Goal: Task Accomplishment & Management: Manage account settings

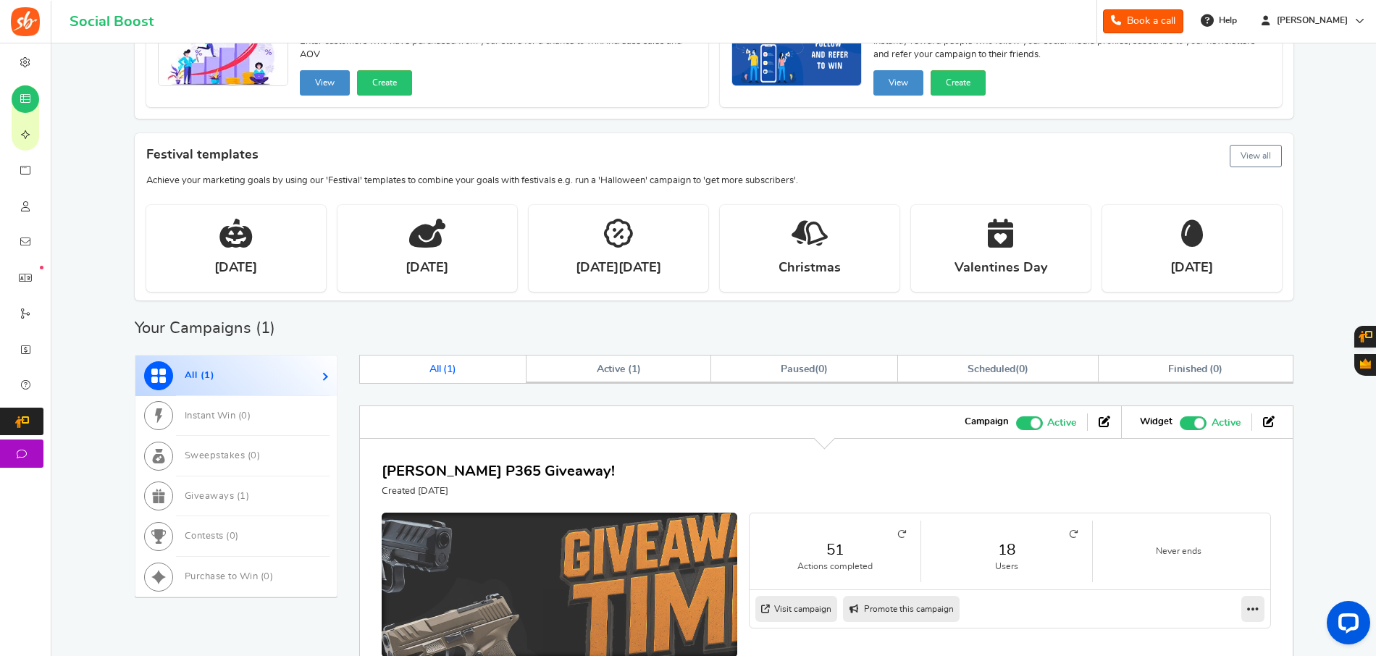
scroll to position [265, 0]
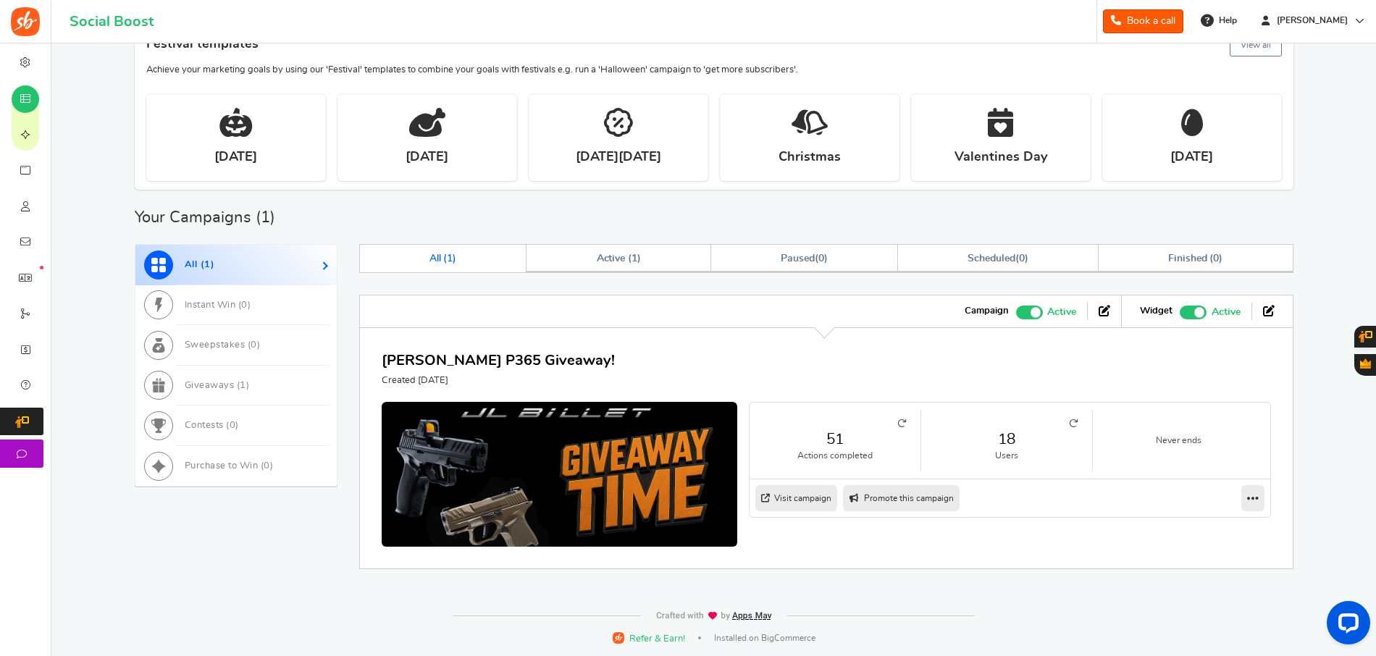
click at [1065, 485] on nav "Visit campaign Preview as Live Visit campaign Promote this campaign Switch Them…" at bounding box center [1010, 498] width 521 height 38
click at [1076, 415] on li "18 Users" at bounding box center [1007, 441] width 172 height 62
click at [1076, 422] on icon at bounding box center [1073, 423] width 9 height 9
click at [1188, 523] on link "Edit" at bounding box center [1206, 524] width 107 height 23
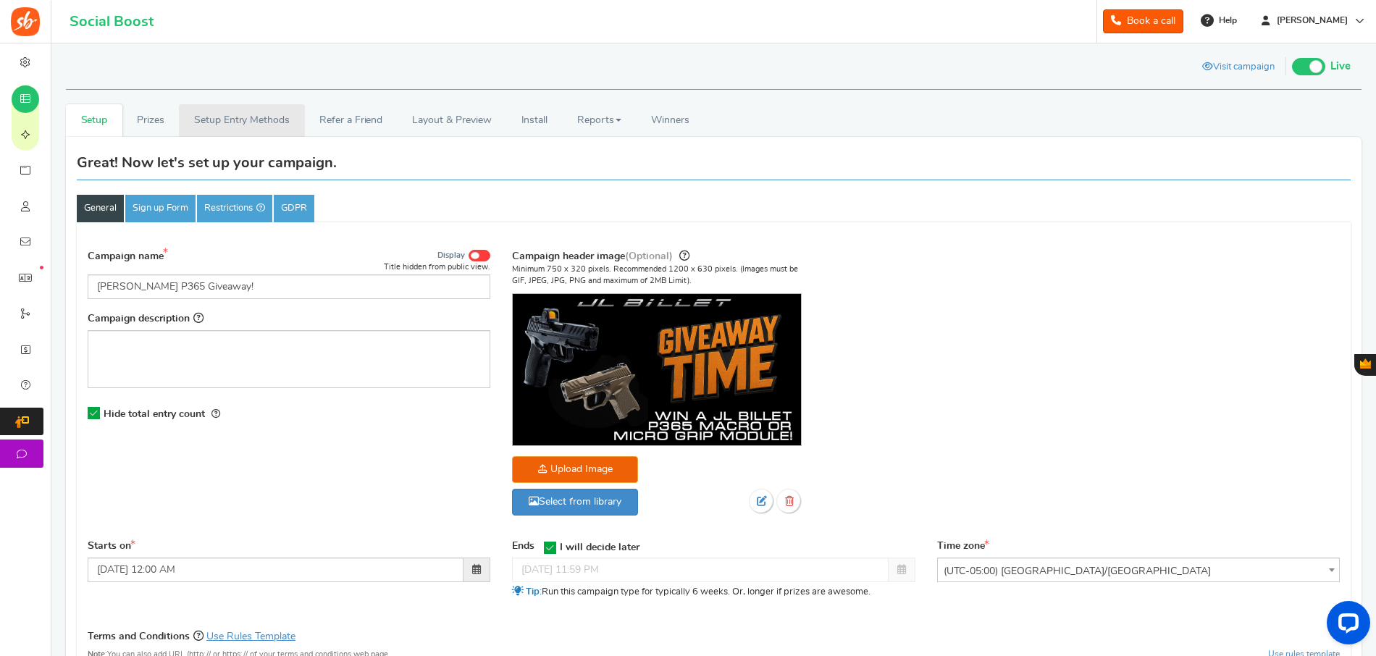
click at [238, 125] on link "Setup Entry Methods" at bounding box center [241, 120] width 125 height 33
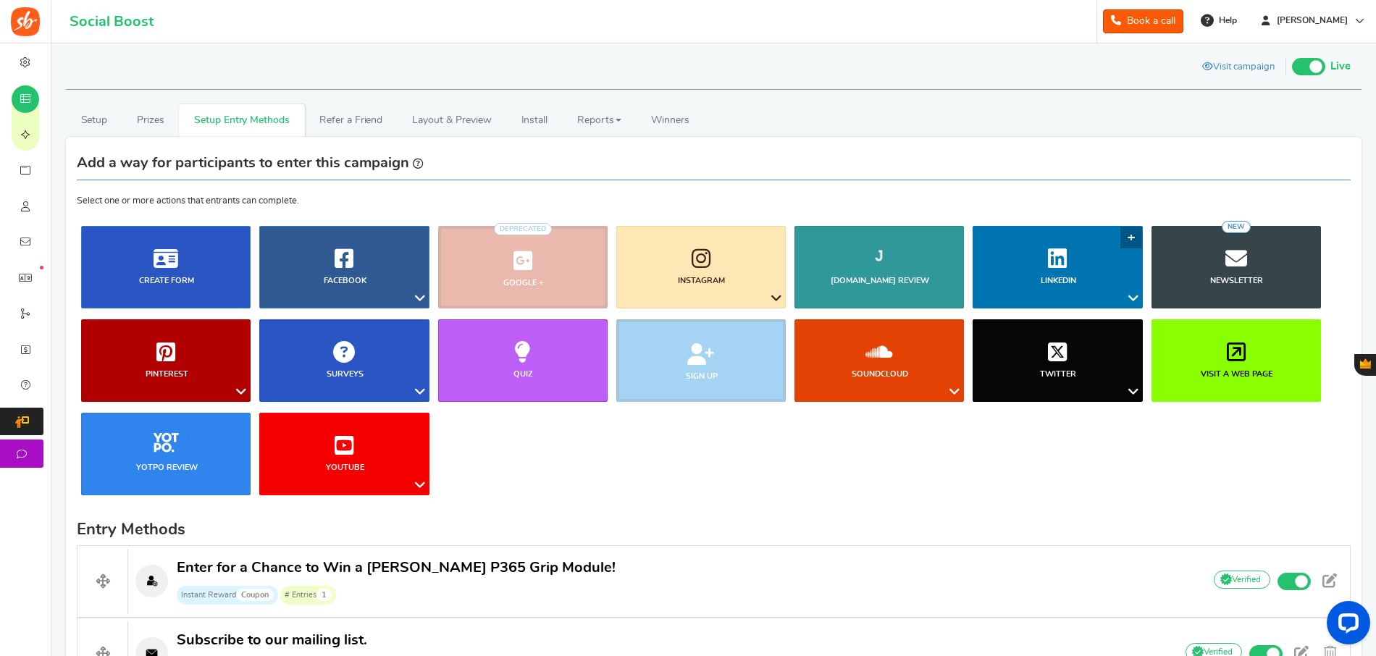
click at [1125, 296] on icon at bounding box center [1133, 298] width 17 height 19
click at [408, 296] on link "Facebook" at bounding box center [343, 267] width 169 height 83
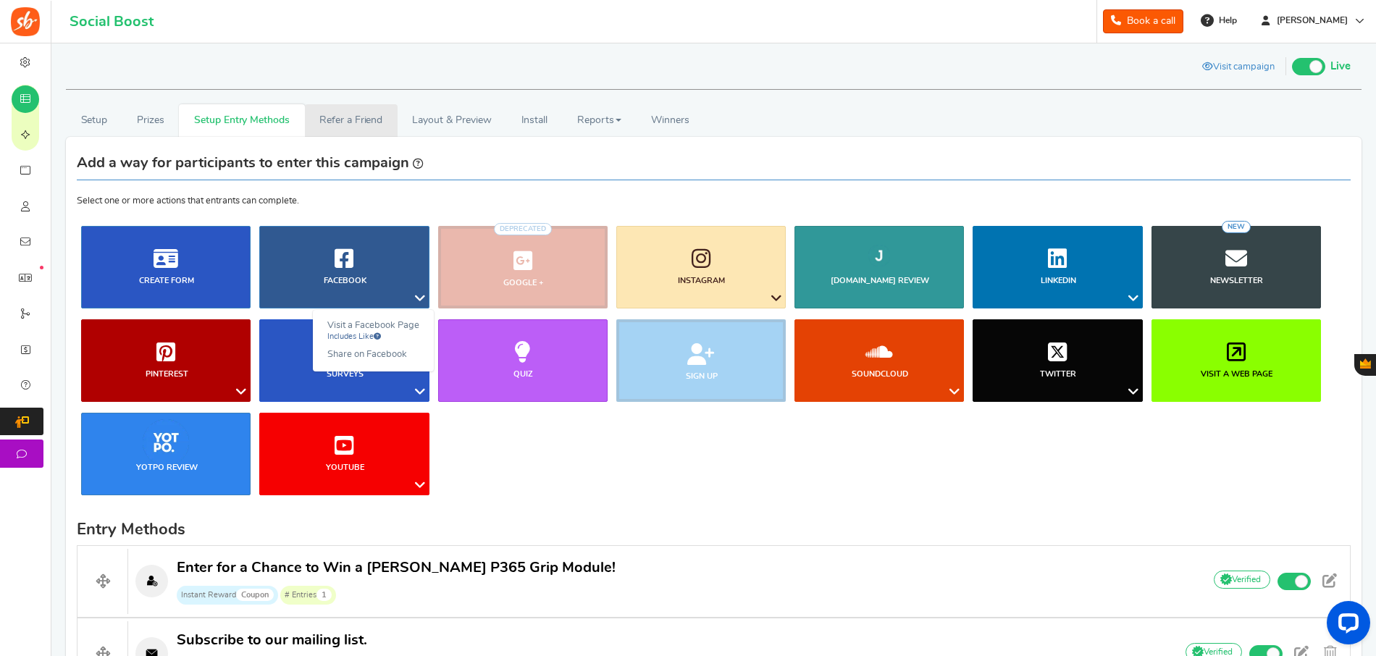
click at [322, 119] on link "Refer a Friend" at bounding box center [351, 120] width 93 height 33
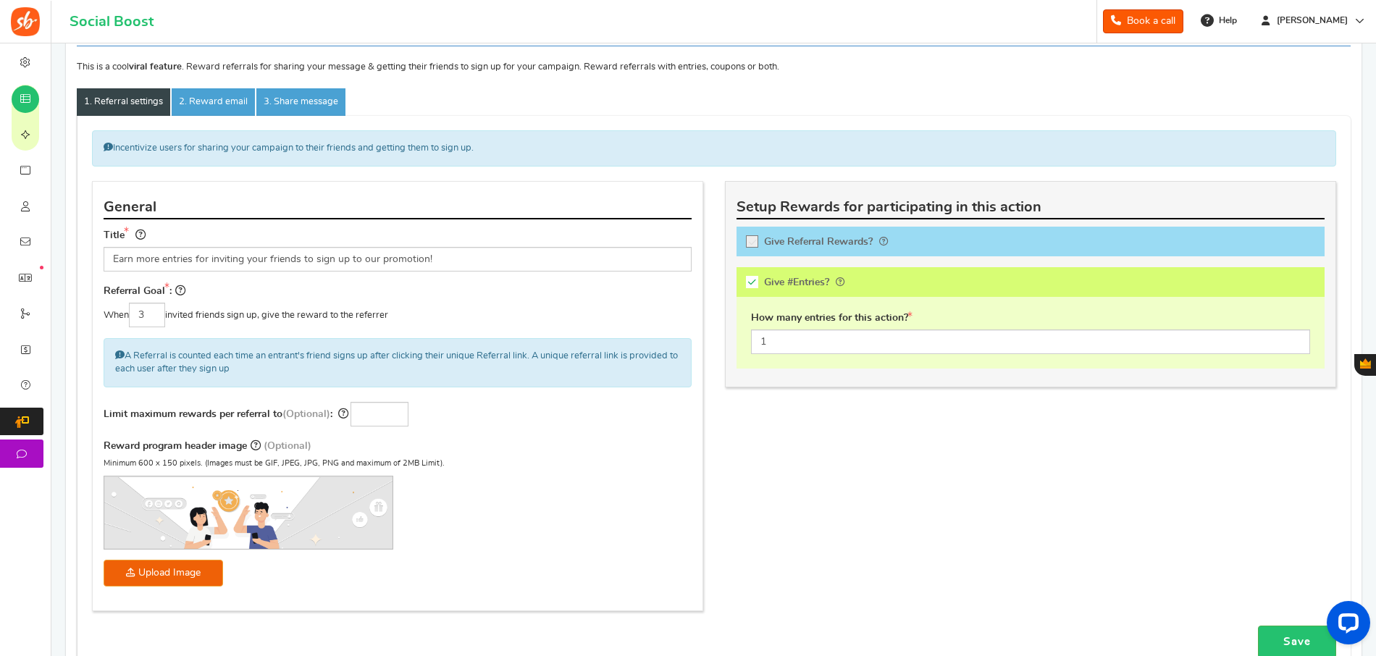
scroll to position [145, 0]
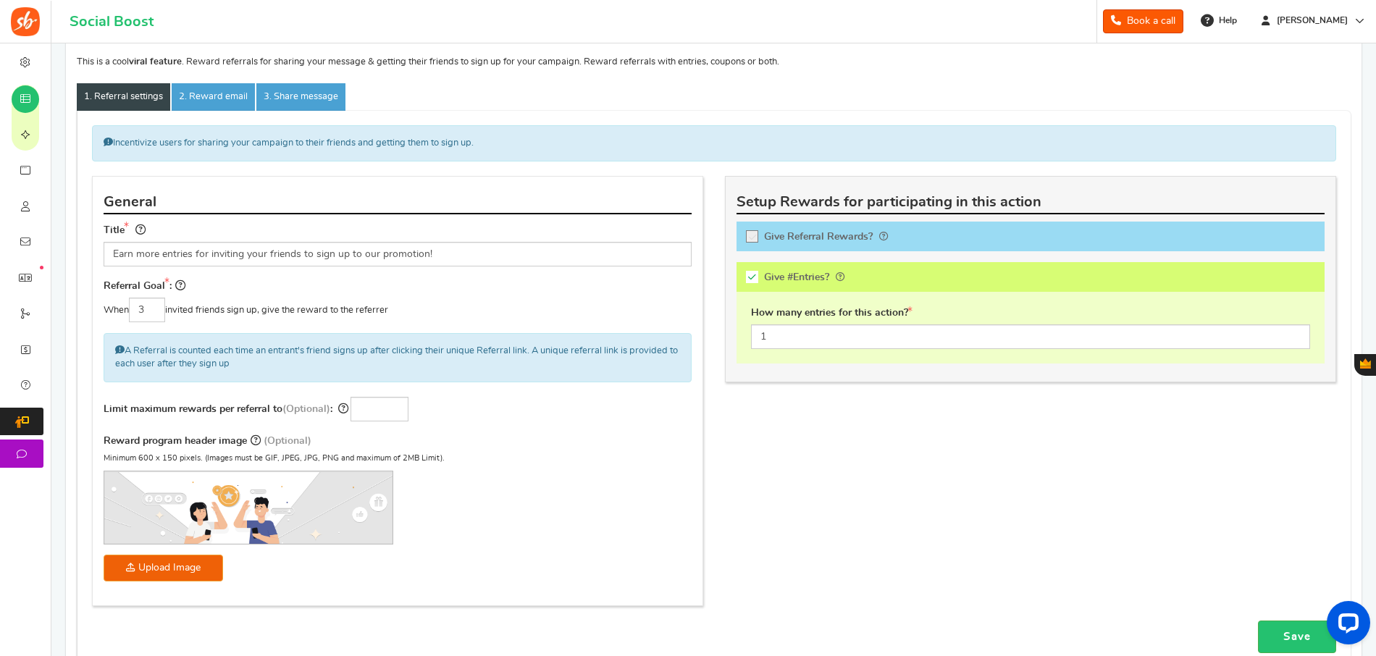
click at [752, 227] on label "Give Referral Rewards? Coupon over" at bounding box center [1031, 237] width 588 height 30
click at [752, 232] on input "Give Referral Rewards? Coupon over" at bounding box center [757, 239] width 14 height 14
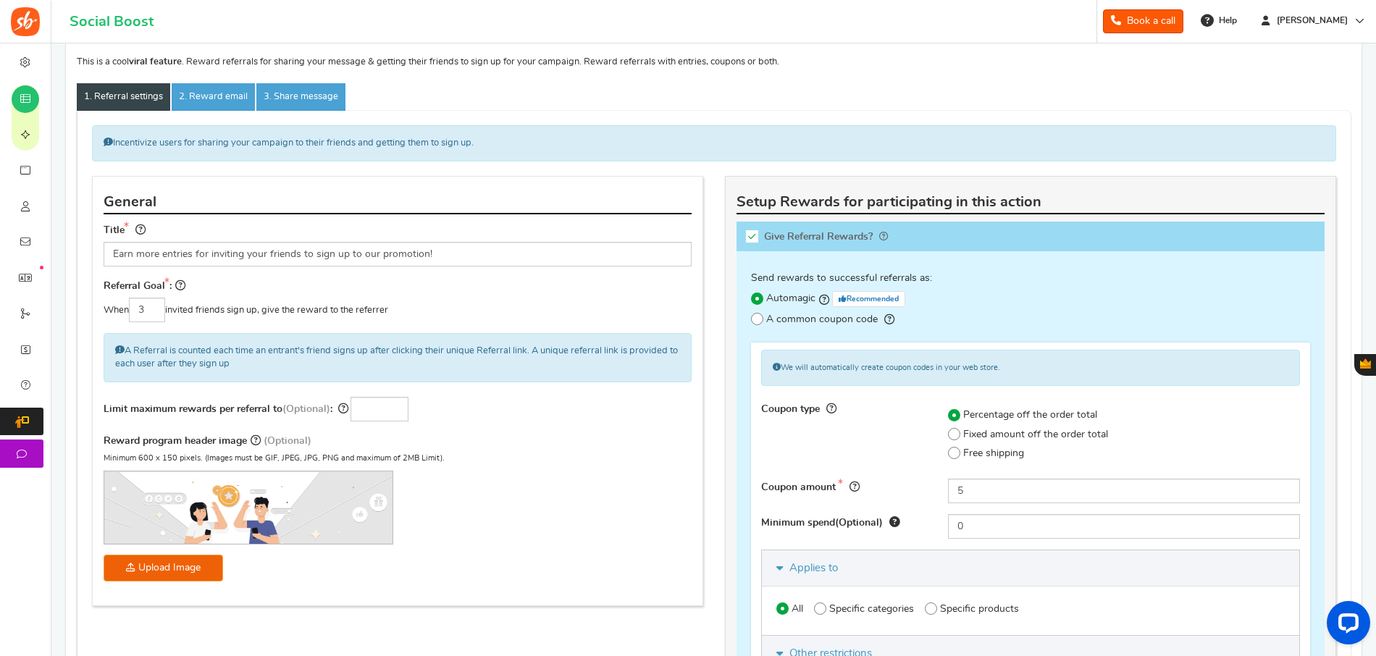
click at [752, 227] on label "Give Referral Rewards? Coupon over" at bounding box center [1031, 237] width 588 height 30
click at [752, 232] on input "Give Referral Rewards? Coupon over" at bounding box center [757, 239] width 14 height 14
checkbox input "false"
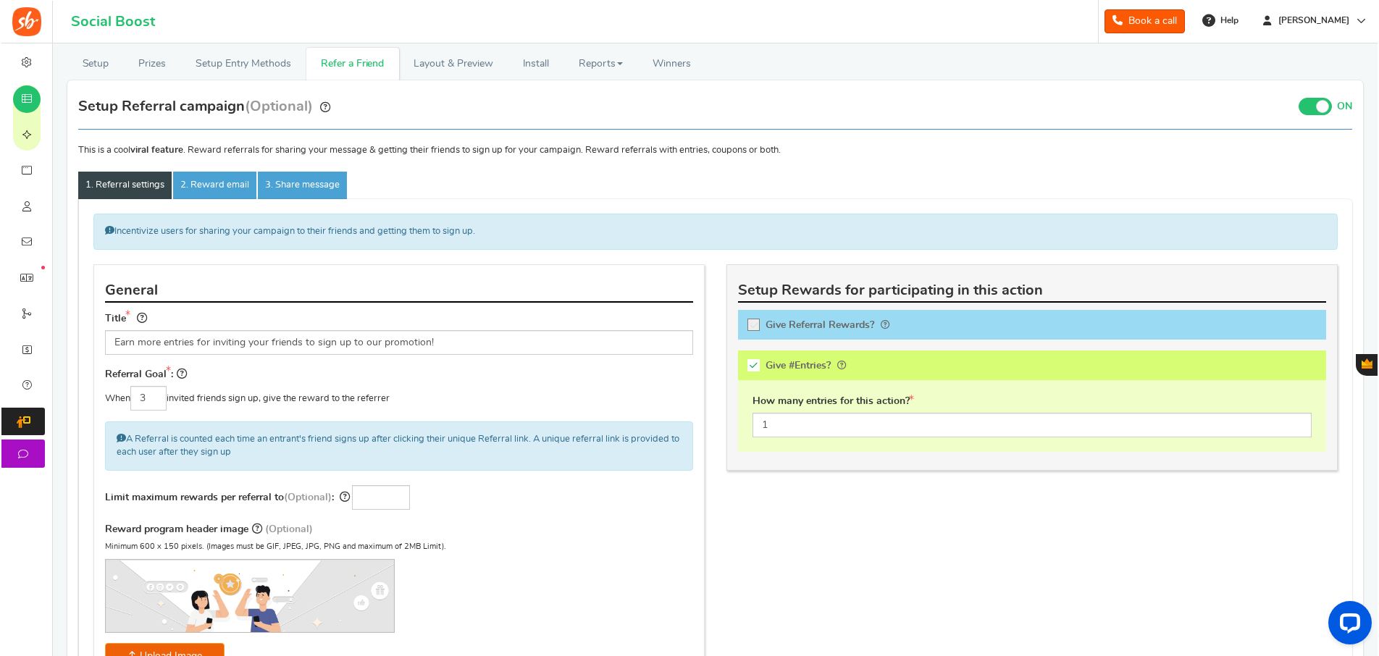
scroll to position [0, 0]
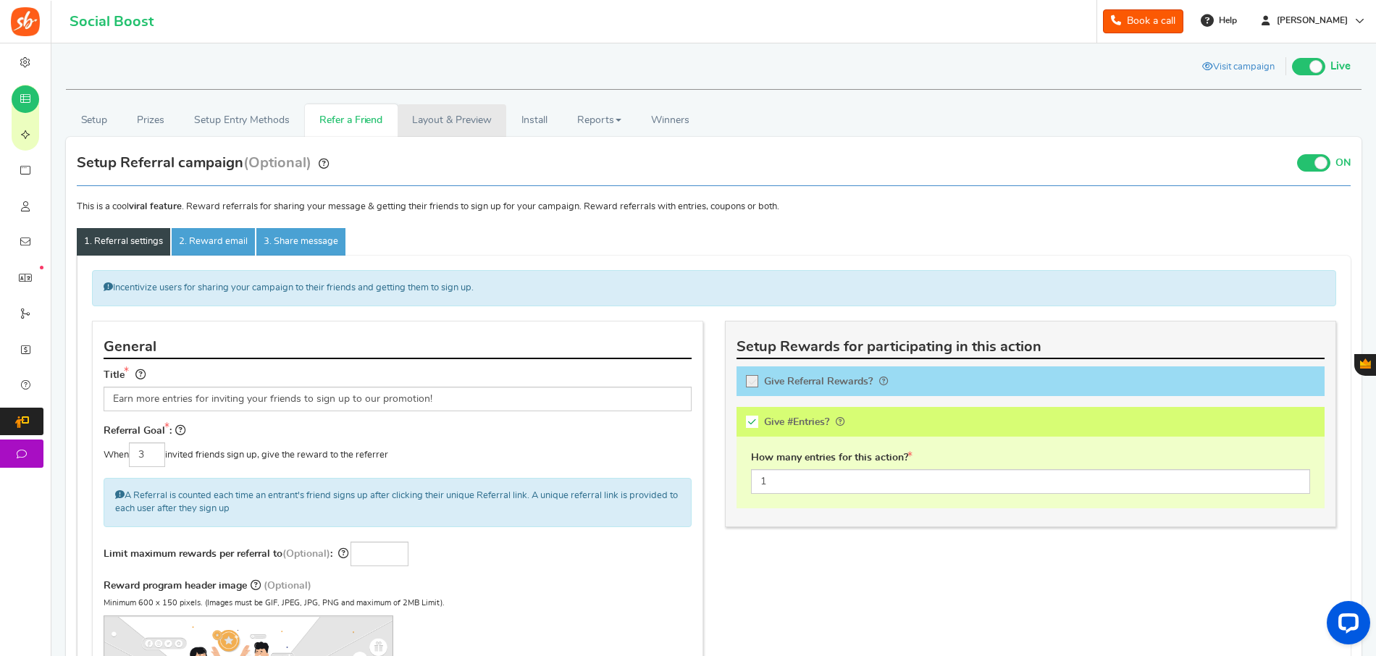
click at [442, 112] on link "Layout & Preview" at bounding box center [452, 120] width 109 height 33
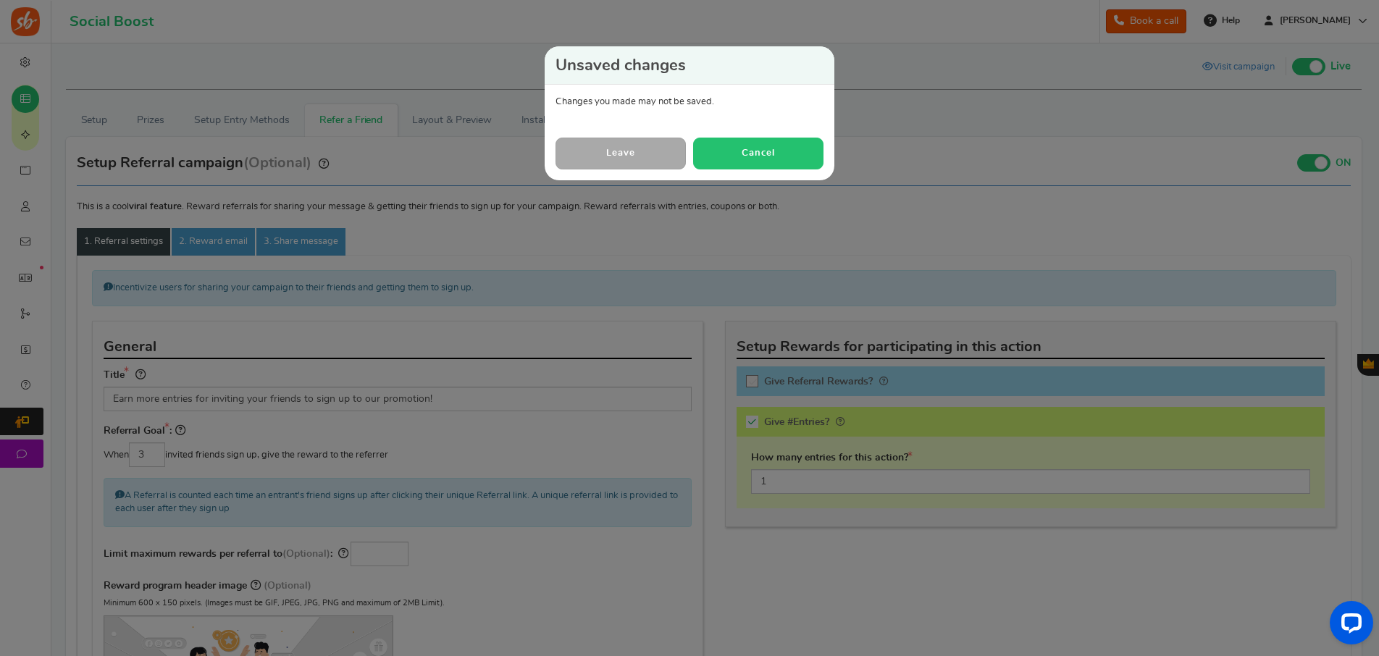
click at [731, 156] on button "Cancel" at bounding box center [758, 153] width 130 height 31
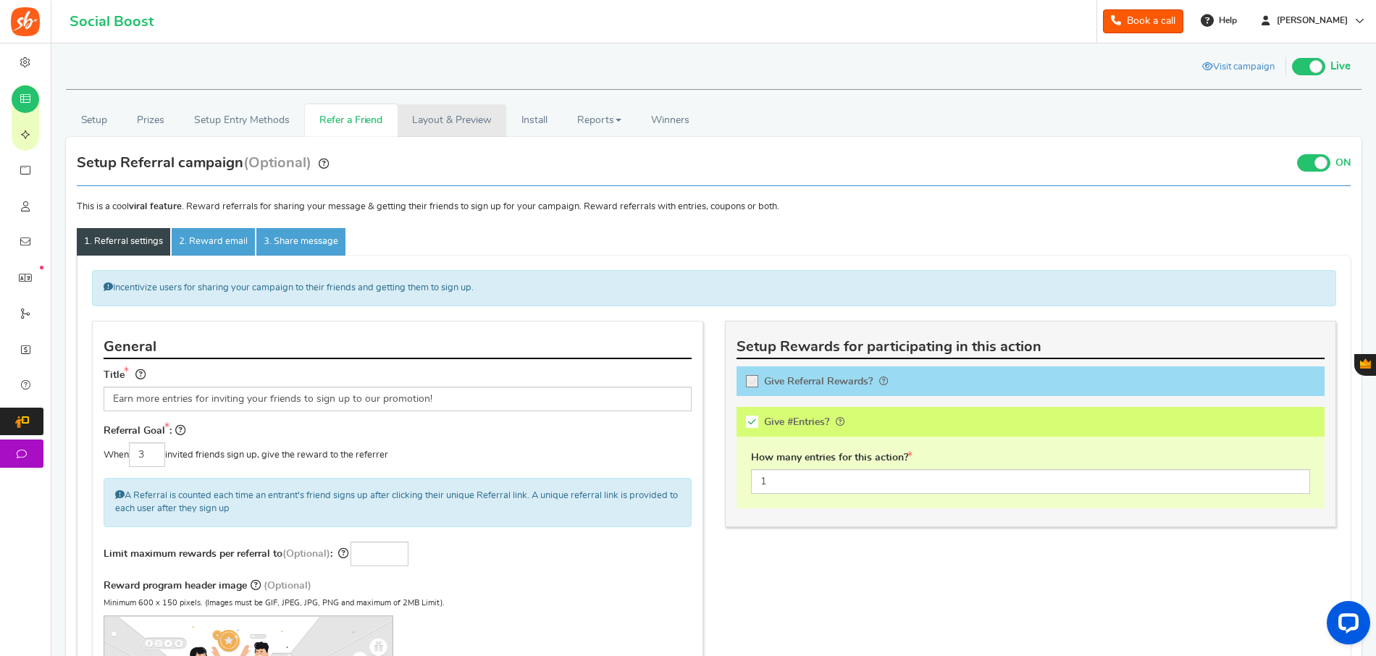
click at [450, 130] on link "Layout & Preview" at bounding box center [452, 120] width 109 height 33
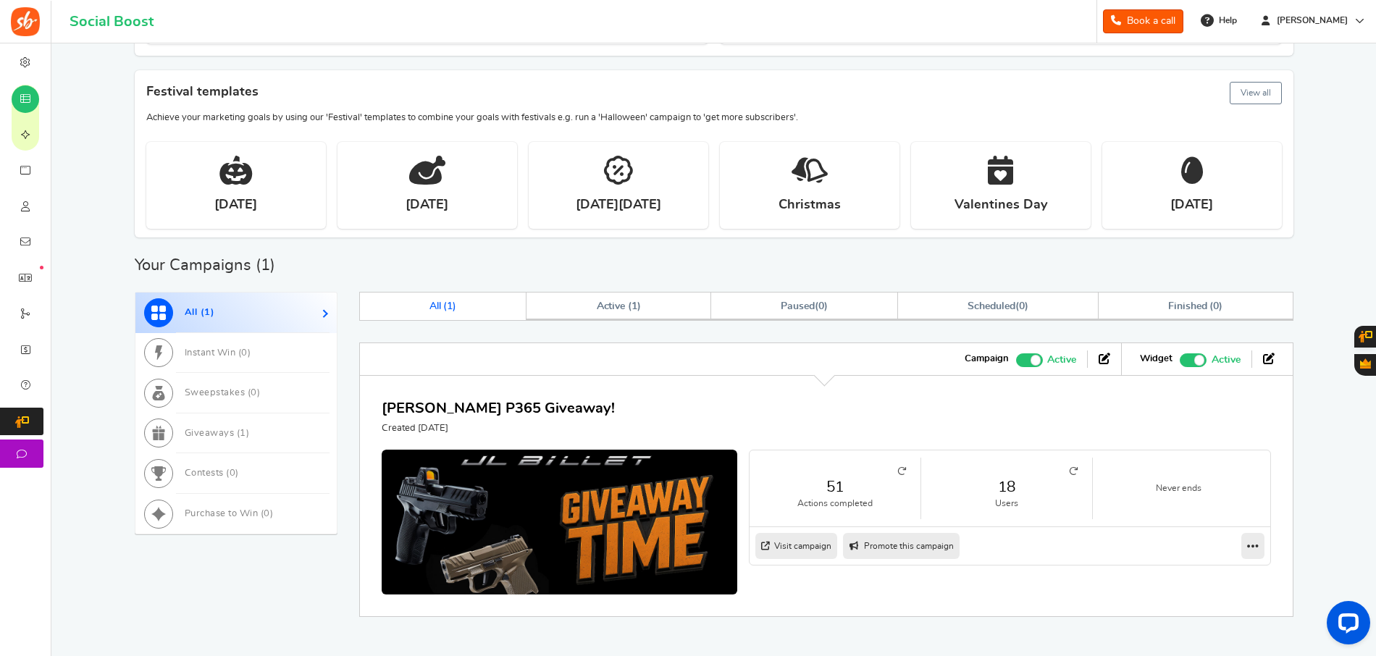
scroll to position [265, 0]
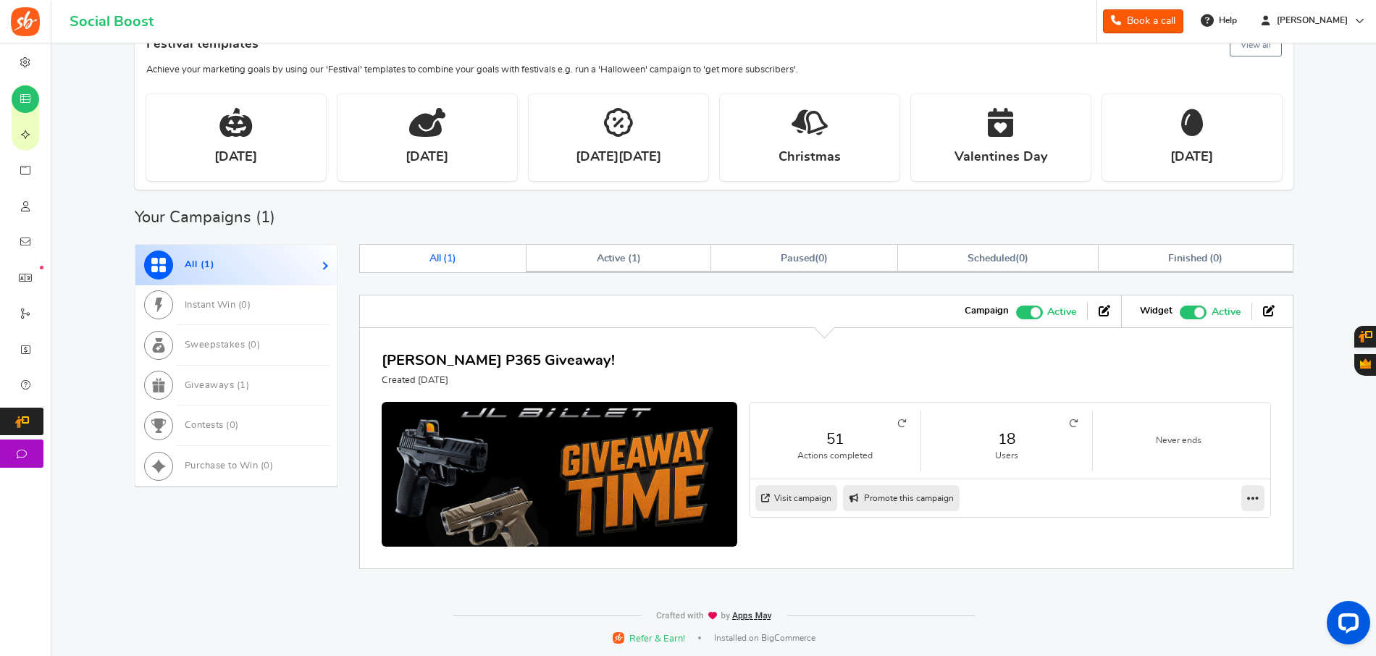
click at [1003, 444] on link "18" at bounding box center [1007, 439] width 142 height 21
